Goal: Transaction & Acquisition: Purchase product/service

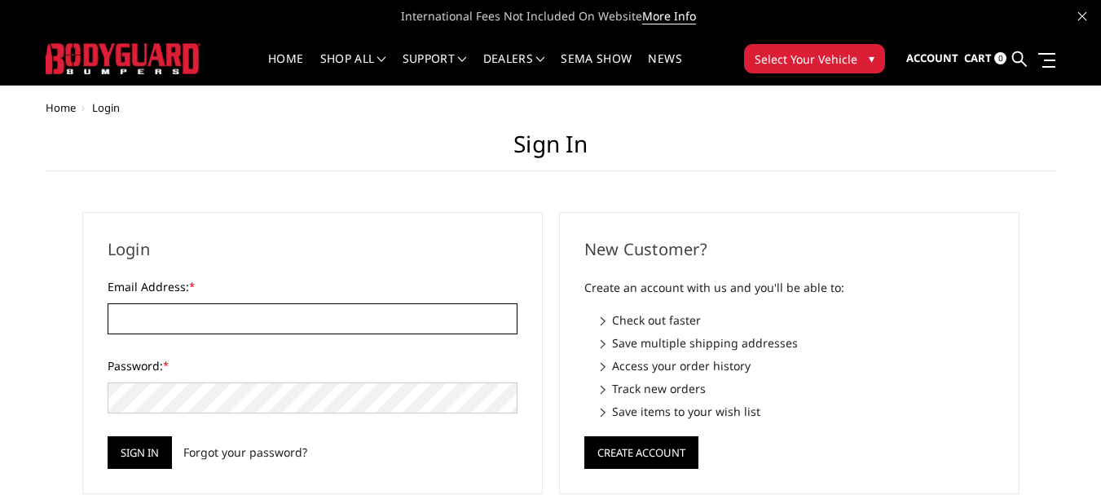
type input "[EMAIL_ADDRESS][DOMAIN_NAME]"
click at [1048, 60] on span at bounding box center [1049, 61] width 11 height 2
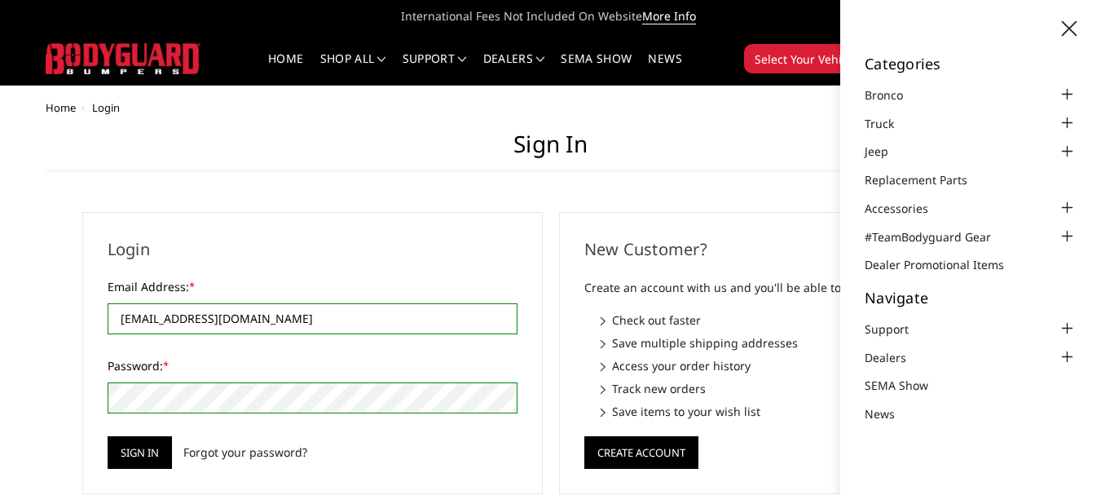
click at [752, 12] on span "International Fees Not Included On Website More Info" at bounding box center [551, 16] width 1011 height 33
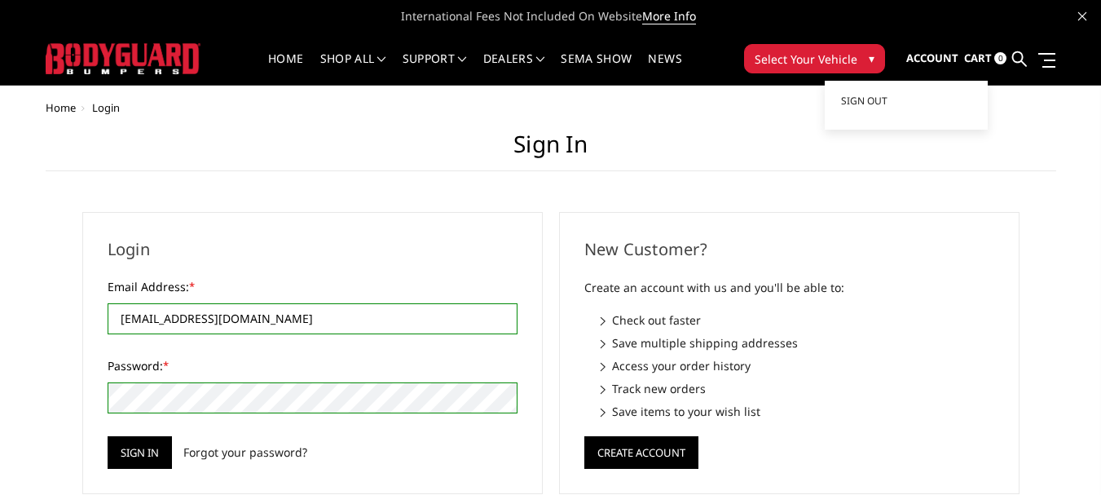
click at [946, 57] on span "Account" at bounding box center [932, 58] width 52 height 15
click at [871, 103] on span "Sign out" at bounding box center [864, 101] width 46 height 14
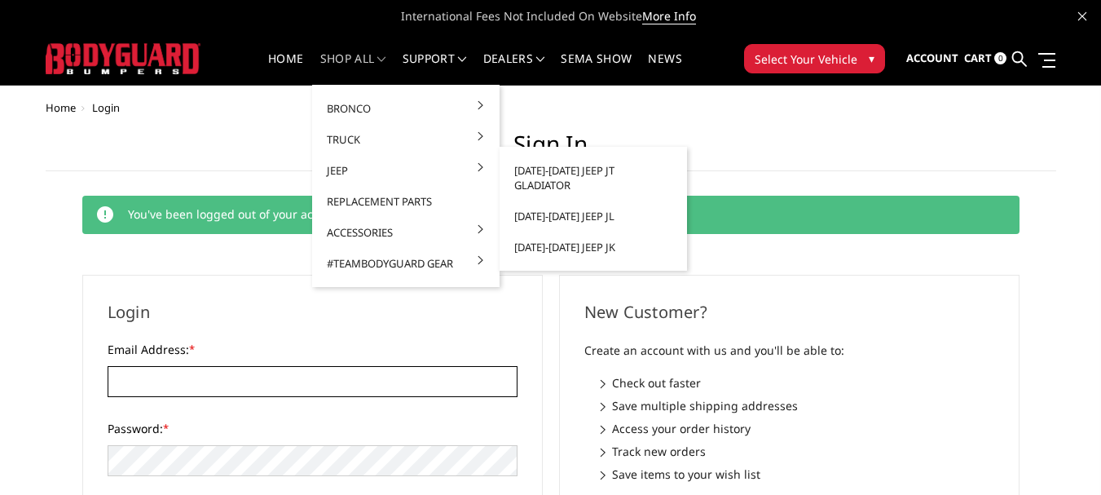
type input "[EMAIL_ADDRESS][DOMAIN_NAME]"
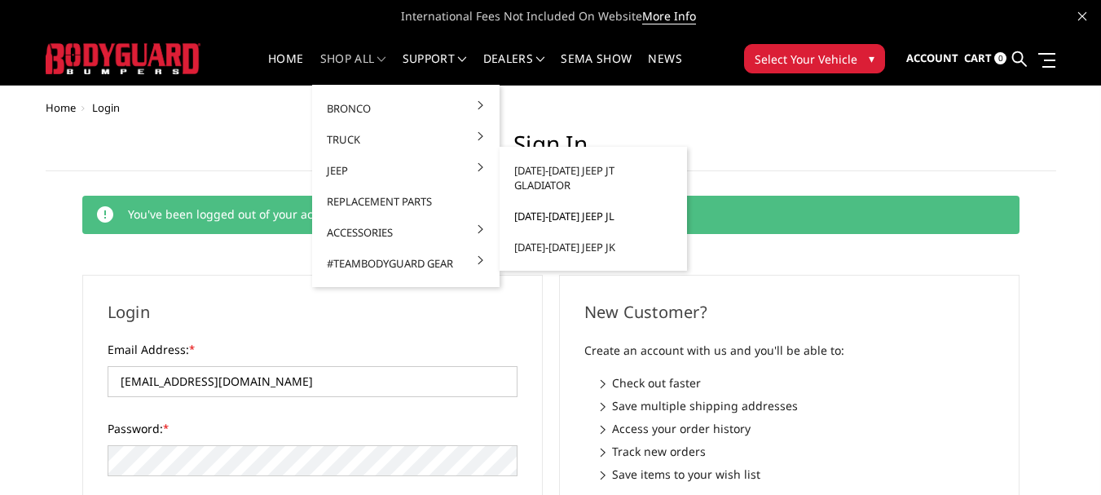
click at [556, 201] on link "[DATE]-[DATE] Jeep JL" at bounding box center [593, 216] width 174 height 31
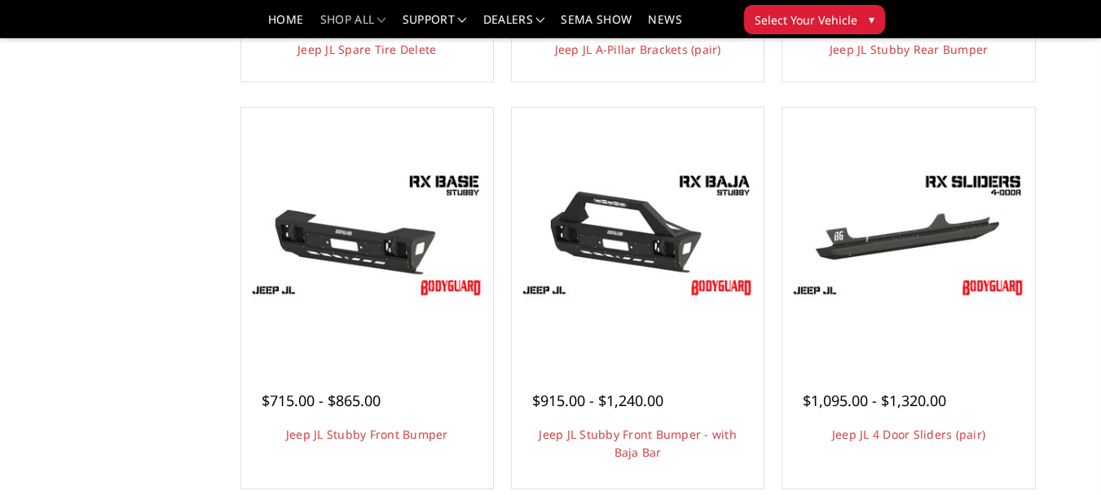
scroll to position [571, 0]
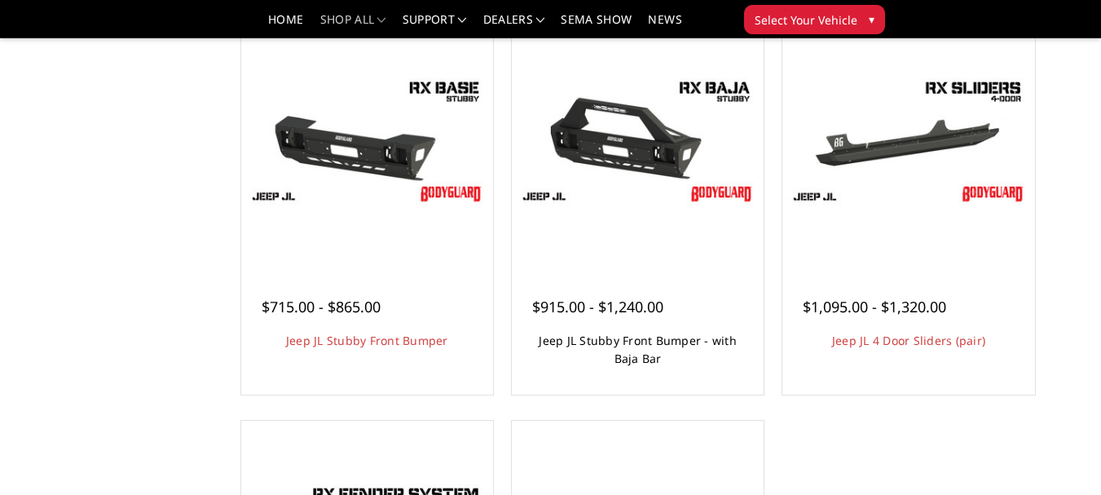
click at [638, 347] on link "Jeep JL Stubby Front Bumper - with Baja Bar" at bounding box center [638, 349] width 198 height 33
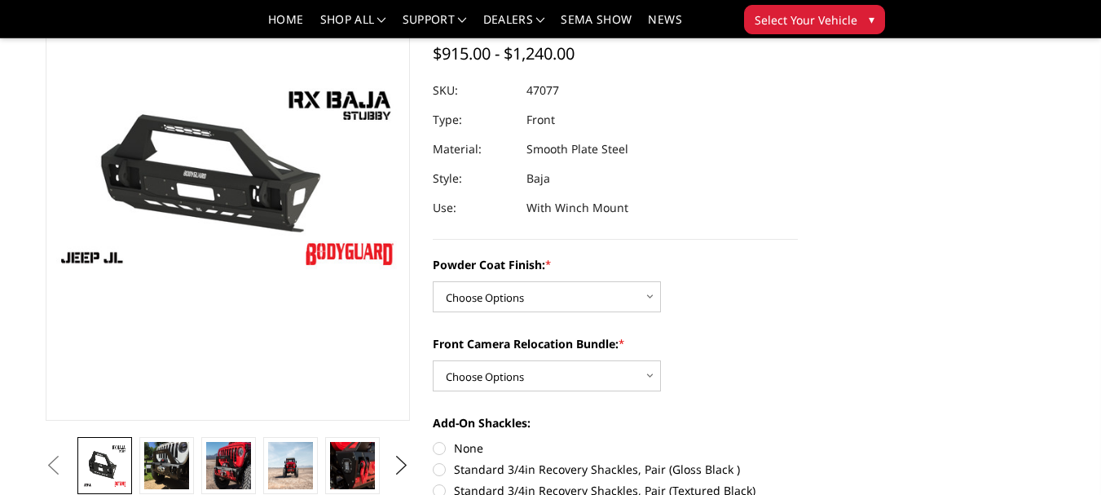
scroll to position [163, 0]
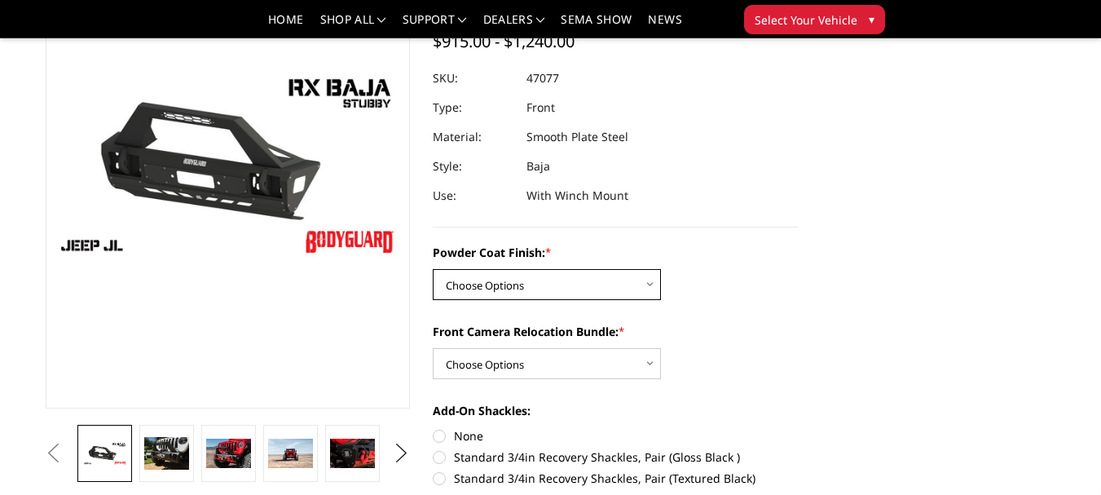
click at [524, 276] on select "Choose Options Bare Metal Textured Black Powder Coat" at bounding box center [547, 284] width 228 height 31
select select "4262"
click at [433, 269] on select "Choose Options Bare Metal Textured Black Powder Coat" at bounding box center [547, 284] width 228 height 31
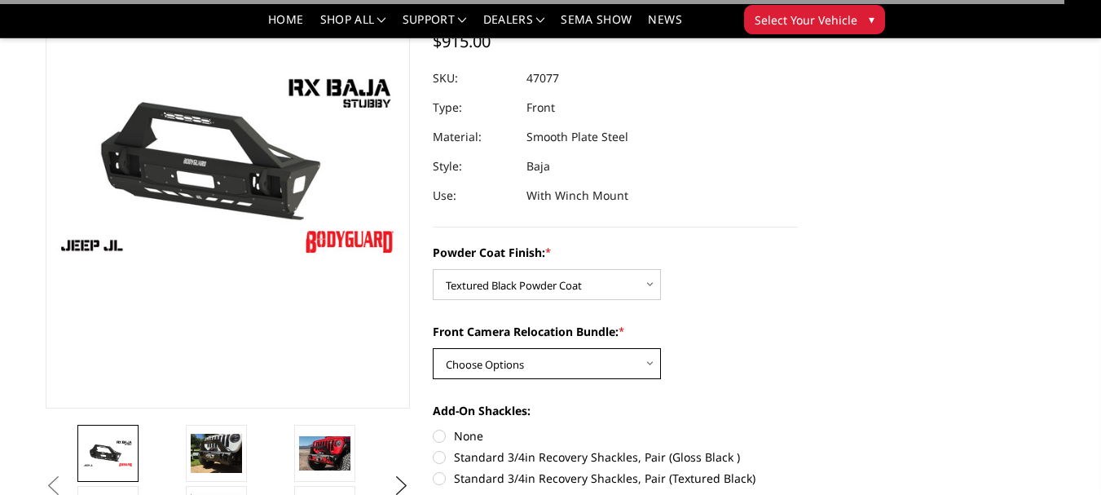
click at [531, 366] on select "Choose Options With Front Camera Relocation Bundle (Harness and Pod) Without Fr…" at bounding box center [547, 363] width 228 height 31
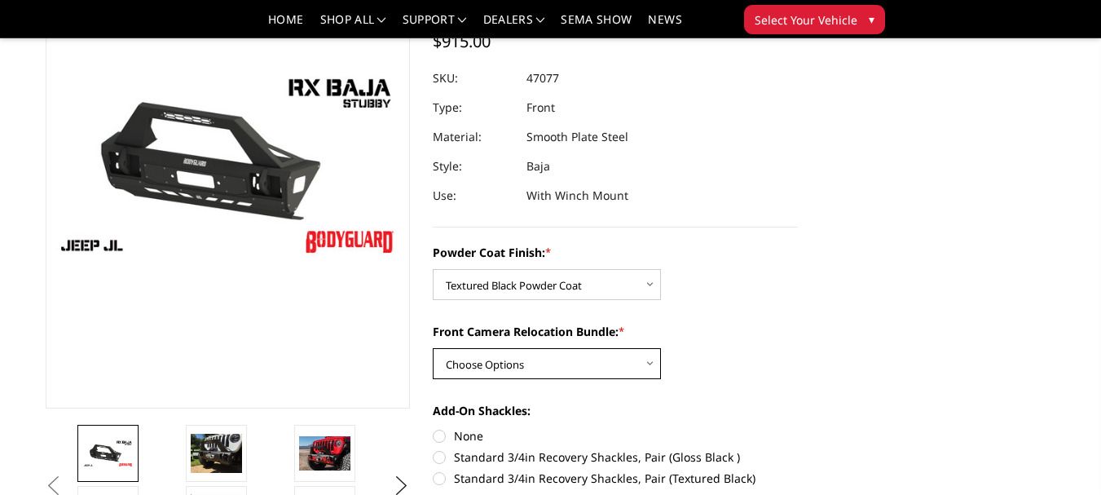
select select "4264"
click at [433, 348] on select "Choose Options With Front Camera Relocation Bundle (Harness and Pod) Without Fr…" at bounding box center [547, 363] width 228 height 31
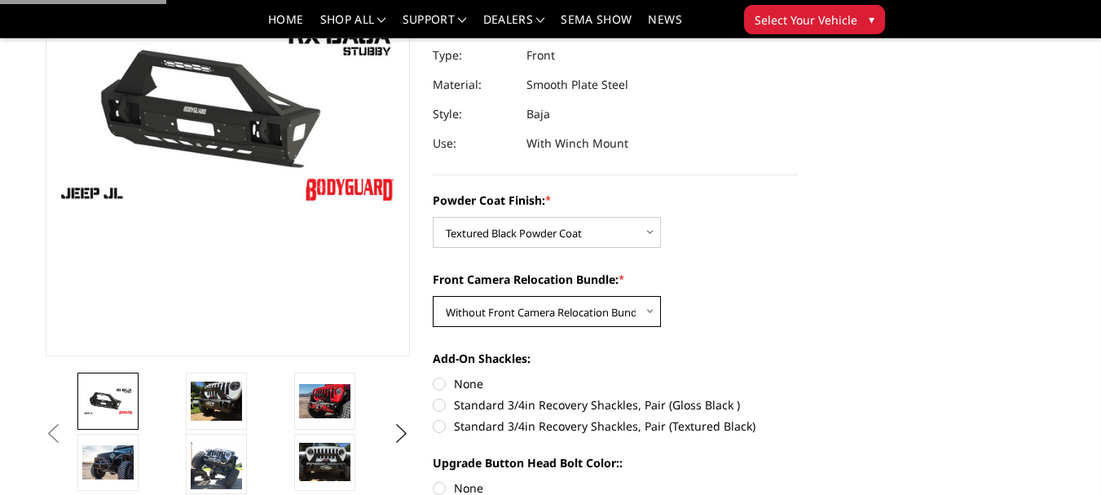
scroll to position [245, 0]
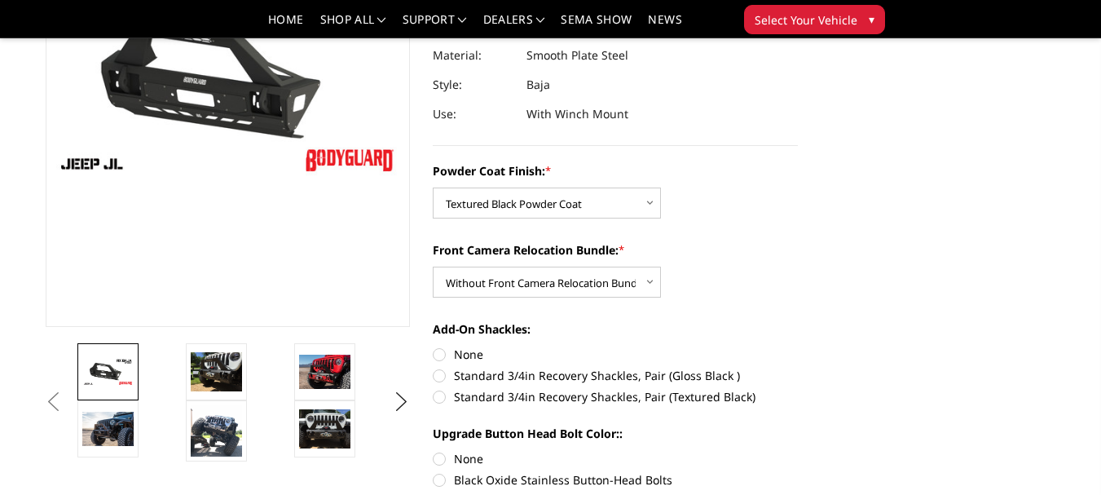
click at [440, 355] on label "None" at bounding box center [615, 354] width 365 height 17
click at [434, 346] on input "None" at bounding box center [433, 346] width 1 height 1
radio input "true"
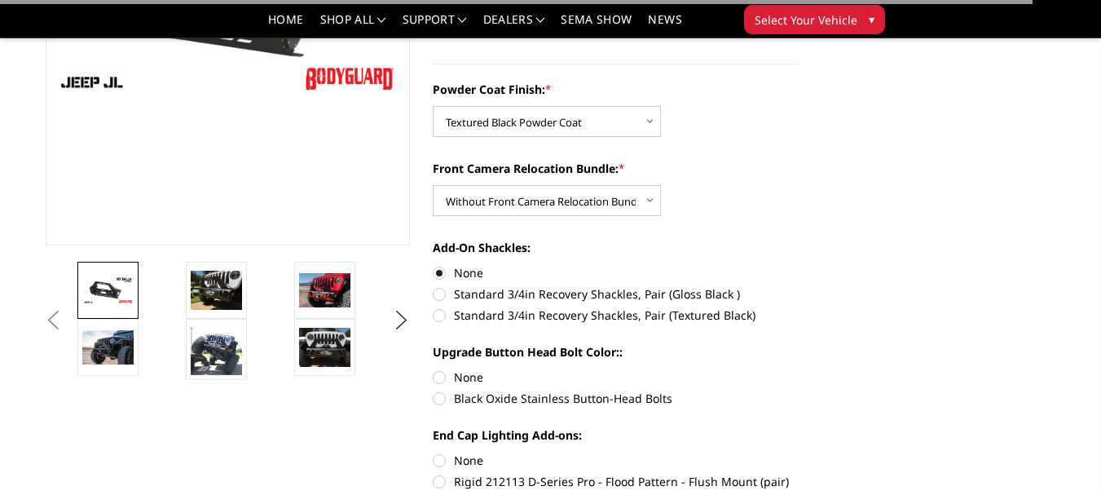
scroll to position [408, 0]
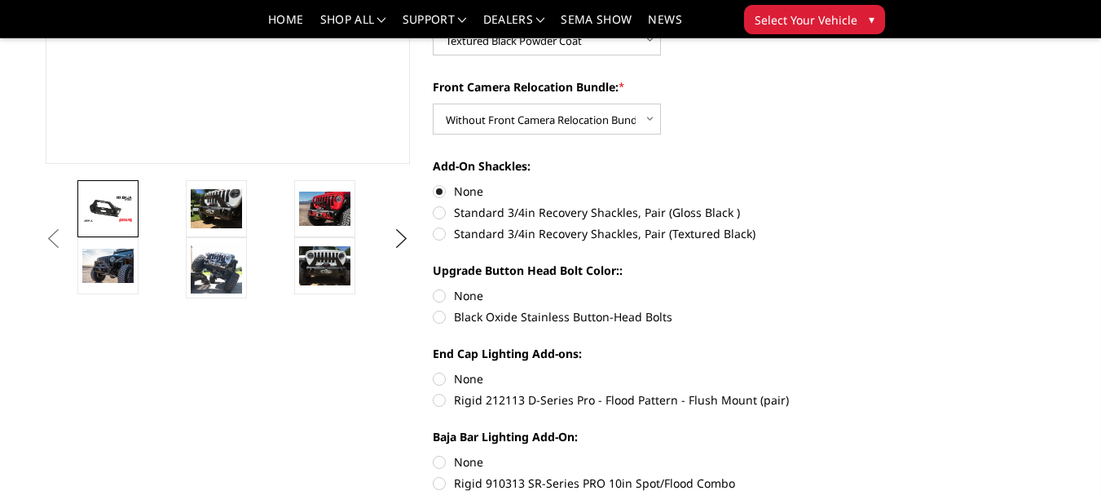
click at [439, 293] on label "None" at bounding box center [615, 295] width 365 height 17
click at [434, 288] on input "None" at bounding box center [433, 287] width 1 height 1
radio input "true"
click at [443, 401] on label "Rigid 212113 D-Series Pro - Flood Pattern - Flush Mount (pair)" at bounding box center [615, 399] width 365 height 17
click at [798, 371] on input "Rigid 212113 D-Series Pro - Flood Pattern - Flush Mount (pair)" at bounding box center [798, 370] width 1 height 1
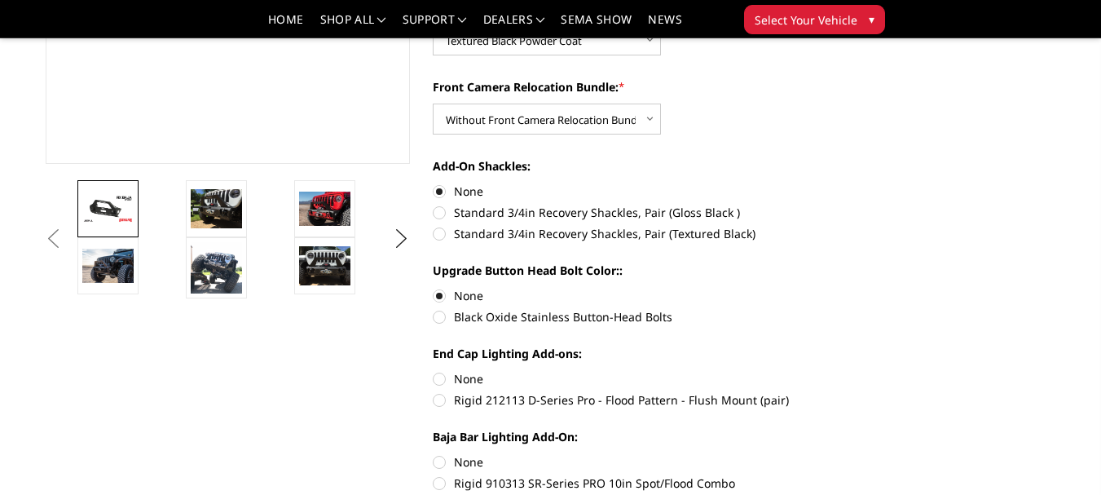
radio input "true"
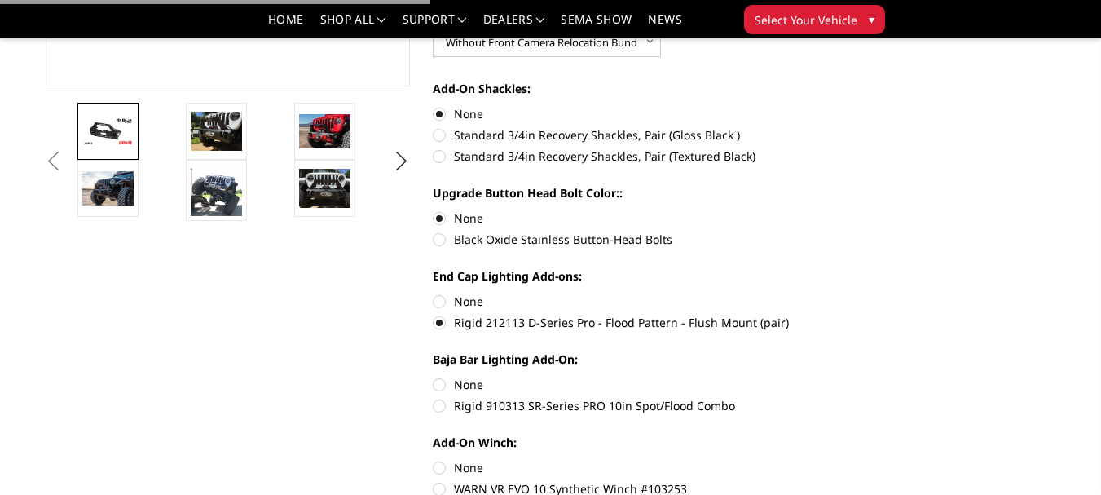
scroll to position [489, 0]
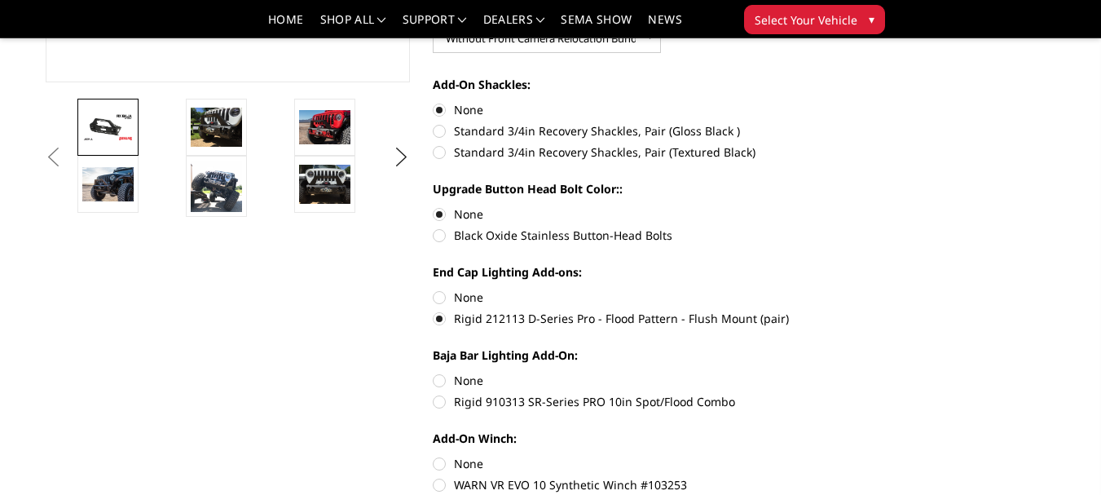
click at [442, 405] on label "Rigid 910313 SR-Series PRO 10in Spot/Flood Combo" at bounding box center [615, 401] width 365 height 17
click at [798, 373] on input "Rigid 910313 SR-Series PRO 10in Spot/Flood Combo" at bounding box center [798, 372] width 1 height 1
radio input "true"
drag, startPoint x: 442, startPoint y: 464, endPoint x: 467, endPoint y: 421, distance: 49.3
click at [441, 464] on label "None" at bounding box center [615, 463] width 365 height 17
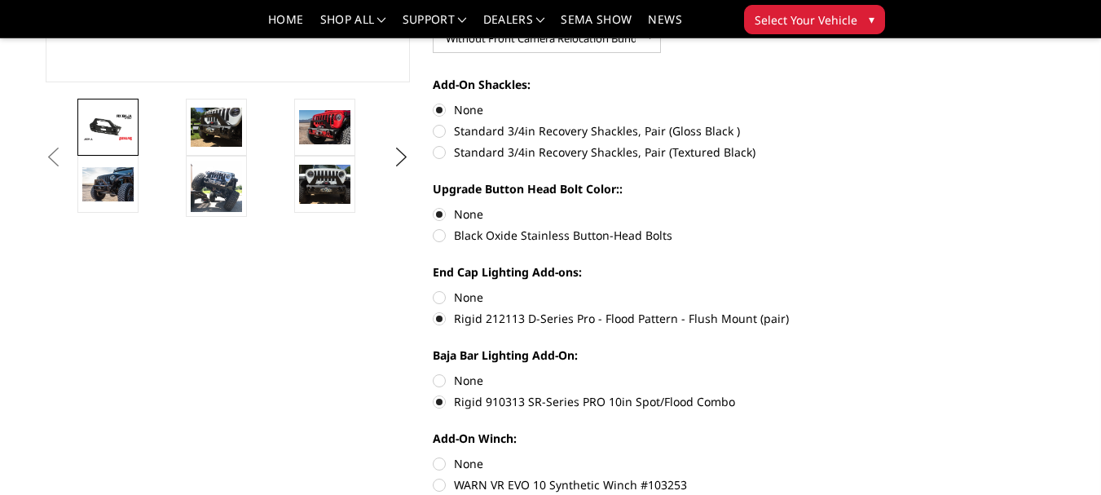
click at [434, 456] on input "None" at bounding box center [433, 455] width 1 height 1
radio input "true"
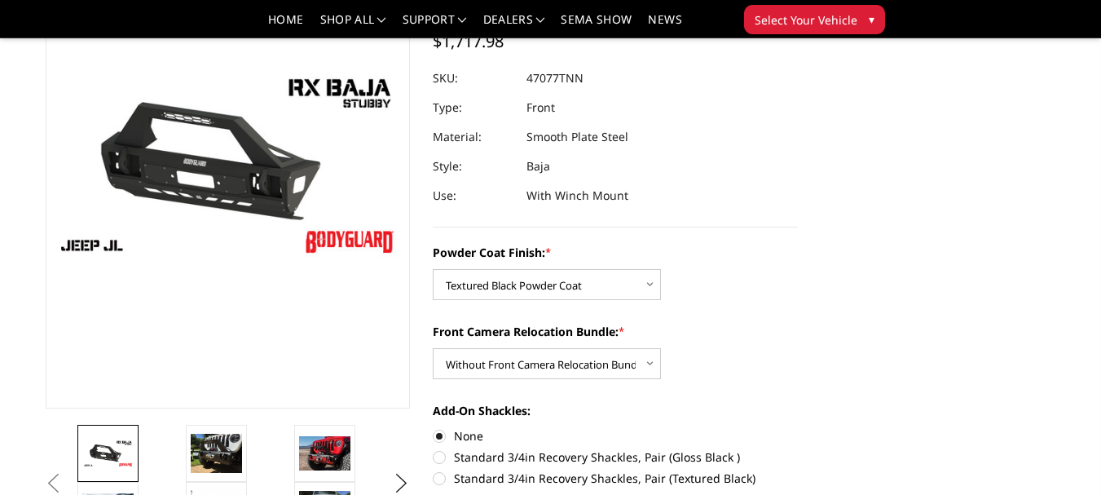
scroll to position [0, 0]
